Goal: Find specific page/section: Find specific page/section

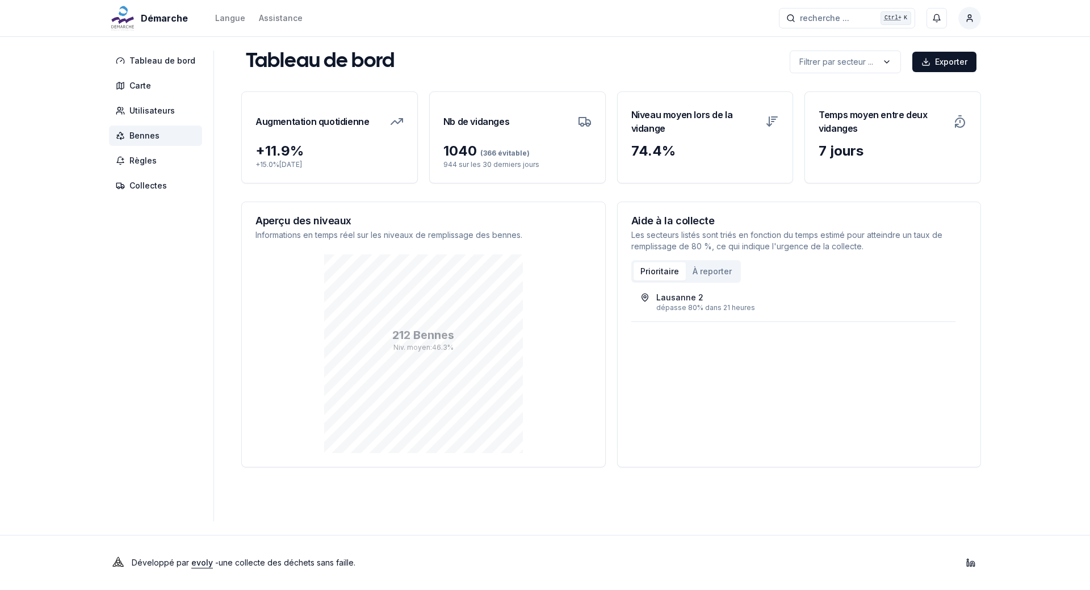
click at [156, 133] on span "Bennes" at bounding box center [144, 135] width 30 height 11
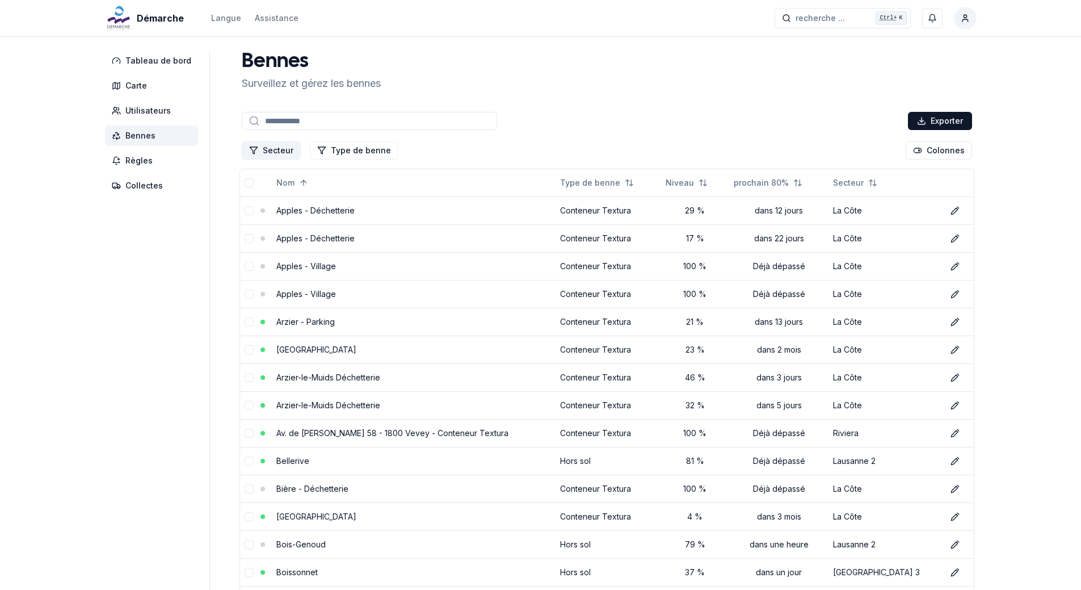
click at [272, 151] on button "Secteur" at bounding box center [271, 150] width 59 height 18
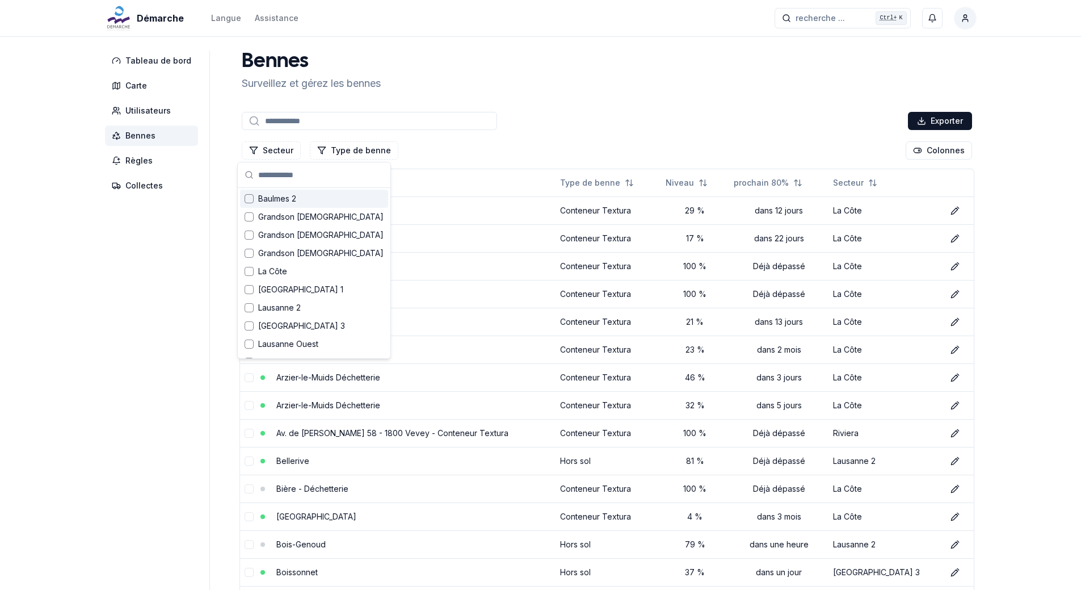
scroll to position [57, 0]
click at [288, 250] on div "La Côte" at bounding box center [314, 251] width 148 height 18
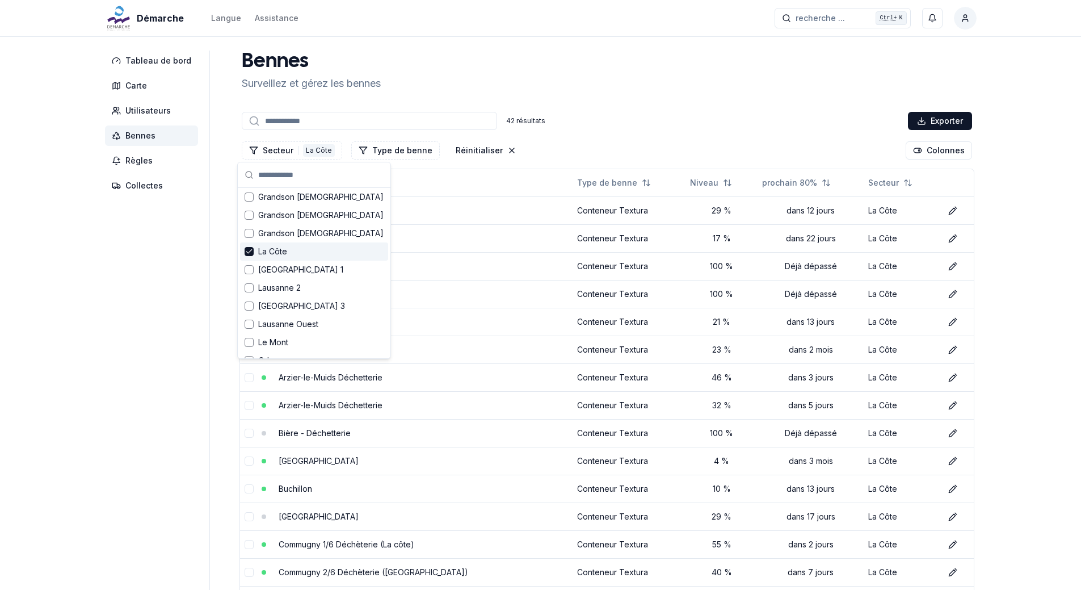
click at [779, 91] on div "[PERSON_NAME] et gérez les bennes" at bounding box center [607, 71] width 740 height 41
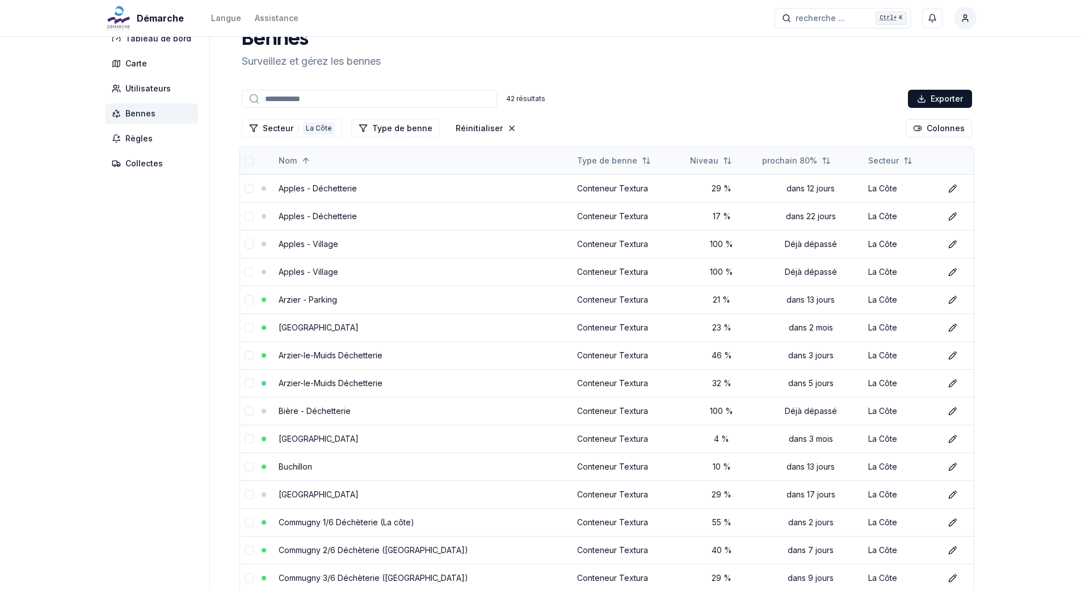
scroll to position [0, 0]
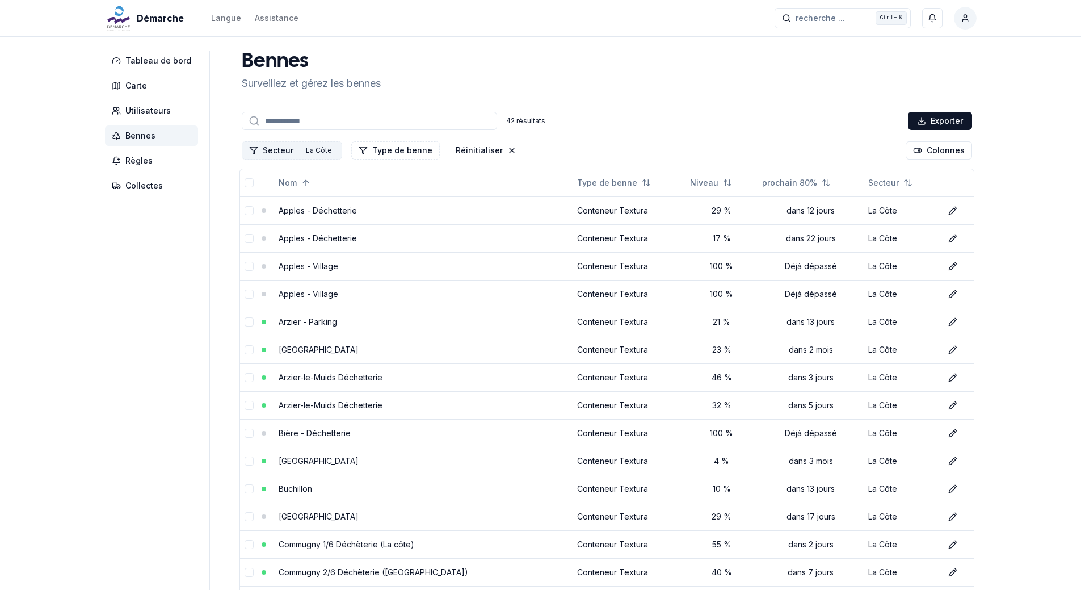
click at [279, 150] on button "Secteur 1 La Côte" at bounding box center [292, 150] width 100 height 18
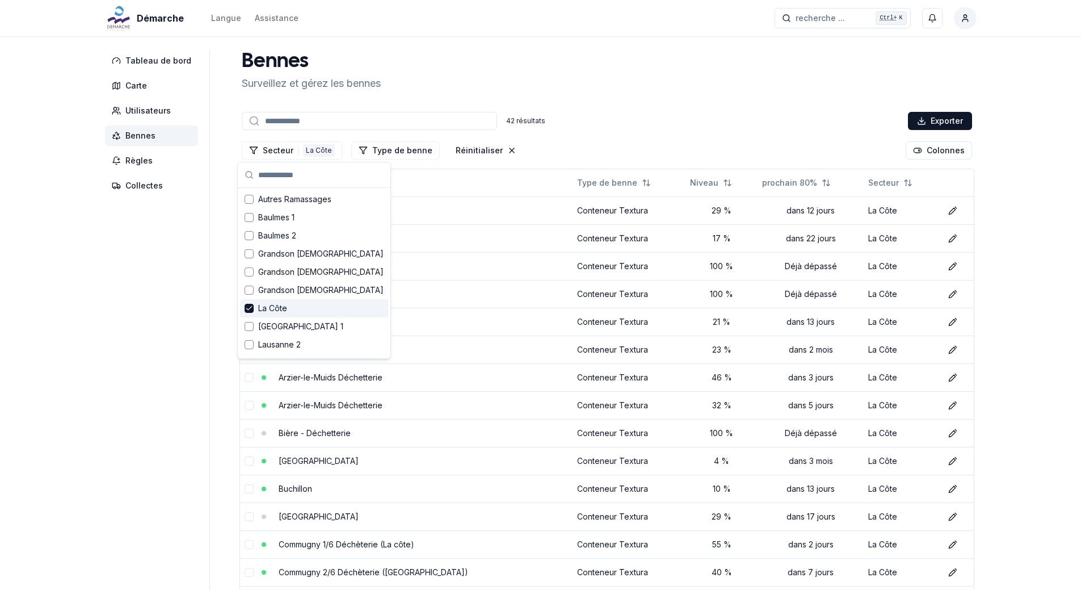
click at [284, 311] on span "La Côte" at bounding box center [272, 308] width 29 height 11
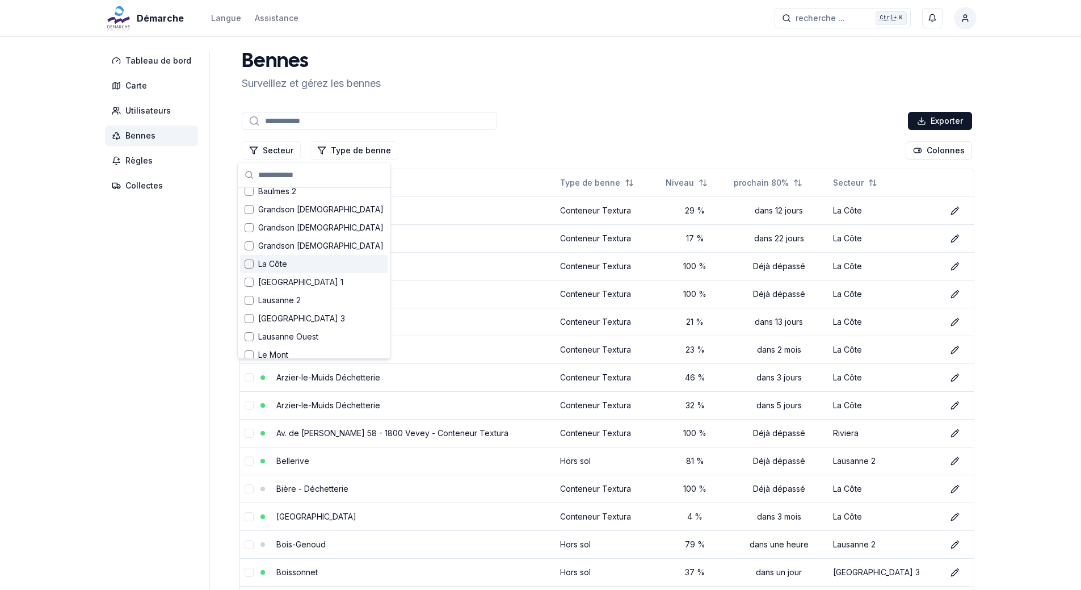
scroll to position [114, 0]
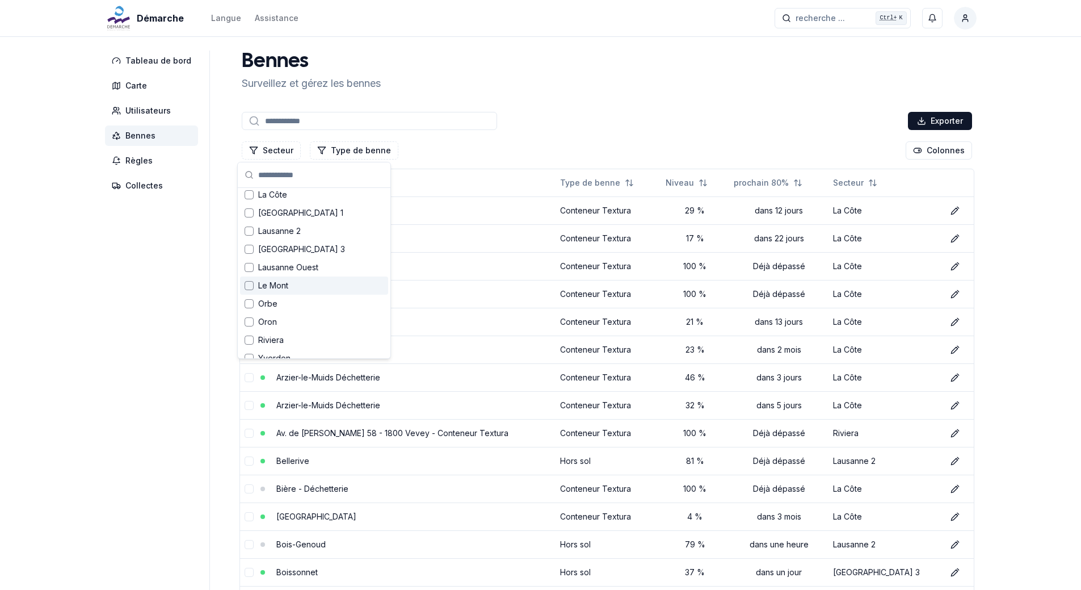
click at [270, 284] on span "Le Mont" at bounding box center [273, 285] width 30 height 11
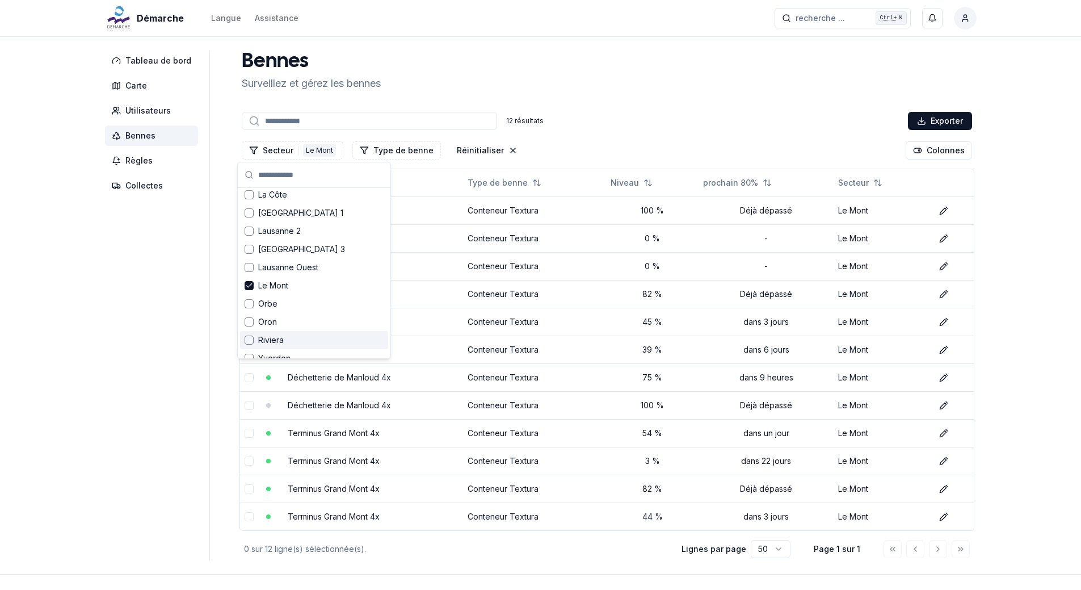
click at [139, 368] on aside "Tableau de bord Carte Utilisateurs Bennes Règles Collectes" at bounding box center [157, 306] width 105 height 510
